Goal: Information Seeking & Learning: Learn about a topic

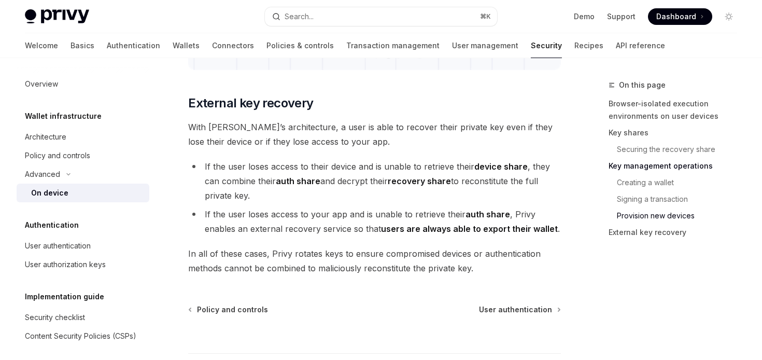
scroll to position [2881, 0]
click at [429, 231] on strong "users are always able to export their wallet" at bounding box center [469, 230] width 177 height 10
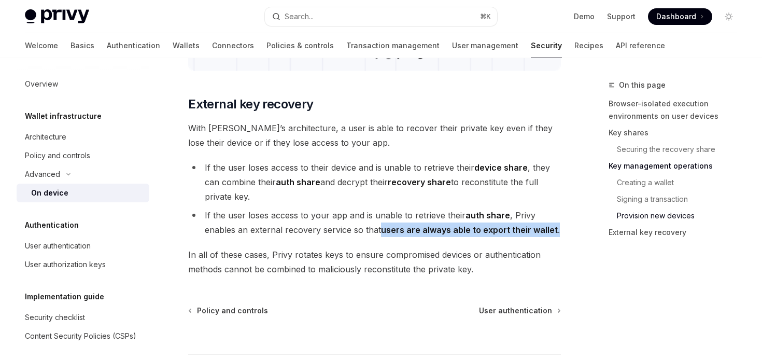
drag, startPoint x: 558, startPoint y: 228, endPoint x: 380, endPoint y: 222, distance: 178.0
click at [380, 222] on li "If the user loses access to your app and is unable to retrieve their auth share…" at bounding box center [374, 222] width 373 height 29
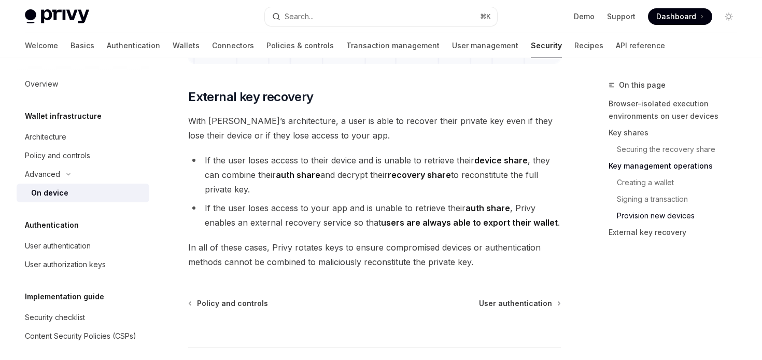
scroll to position [2902, 0]
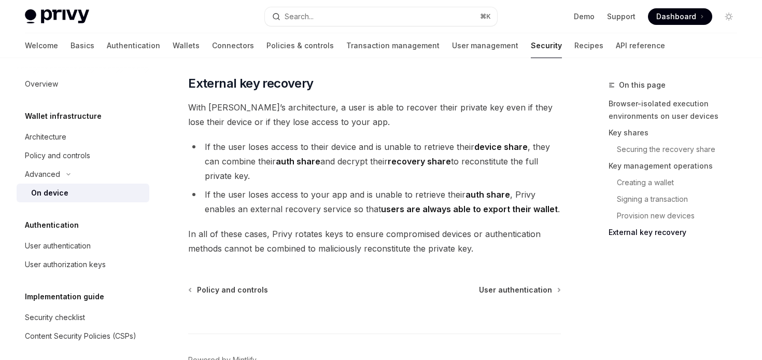
click at [684, 20] on span "Dashboard" at bounding box center [677, 16] width 40 height 10
